Goal: Obtain resource: Obtain resource

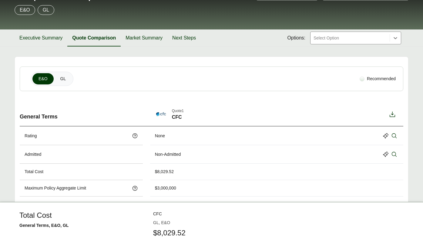
scroll to position [61, 0]
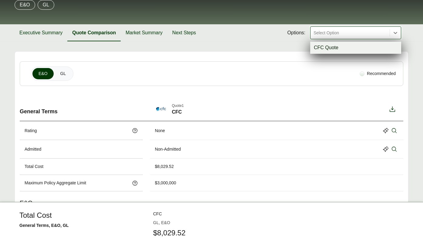
click at [331, 34] on div at bounding box center [350, 32] width 74 height 7
click at [327, 49] on div "CFC Quote" at bounding box center [356, 48] width 91 height 12
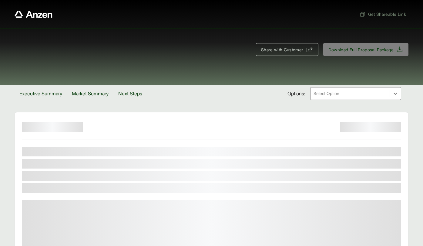
click at [59, 40] on div "Share with Customer Download Full Proposal Package" at bounding box center [211, 56] width 423 height 57
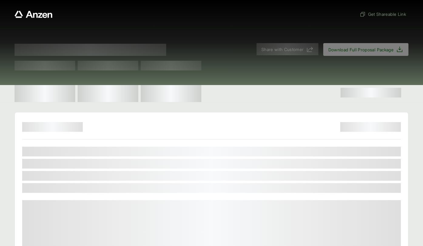
click at [251, 85] on div at bounding box center [212, 93] width 394 height 17
click at [218, 46] on div "Proposal for" at bounding box center [132, 50] width 235 height 12
click at [207, 26] on div "Get Shareable Link" at bounding box center [212, 14] width 394 height 28
